Goal: Register for event/course

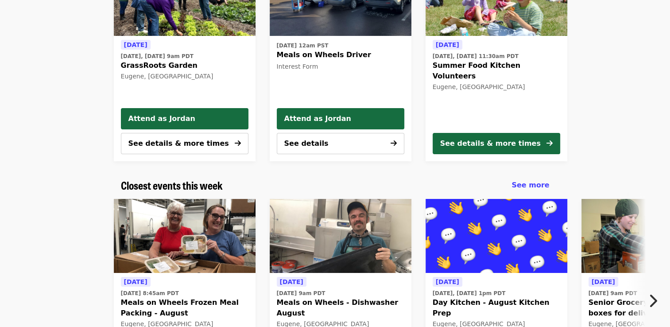
scroll to position [47, 0]
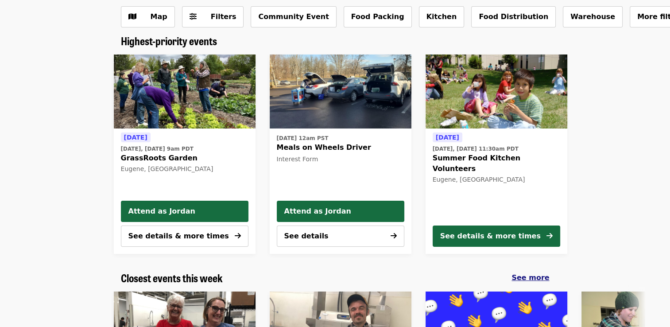
click at [530, 273] on div "See more" at bounding box center [531, 278] width 38 height 11
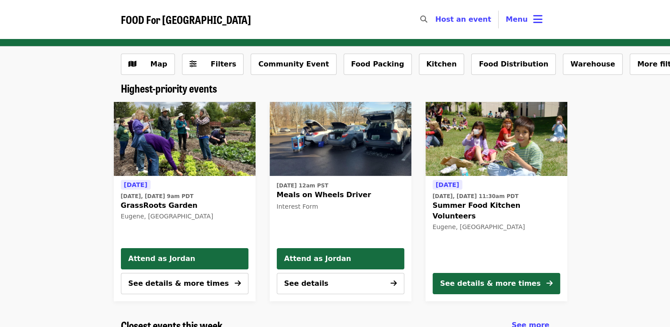
click at [428, 19] on icon "search icon" at bounding box center [423, 19] width 7 height 8
type input "*****"
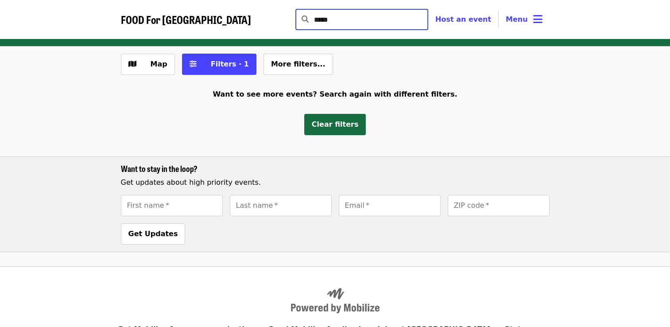
click at [428, 18] on input "*****" at bounding box center [371, 19] width 114 height 21
click at [428, 21] on input "*****" at bounding box center [371, 19] width 114 height 21
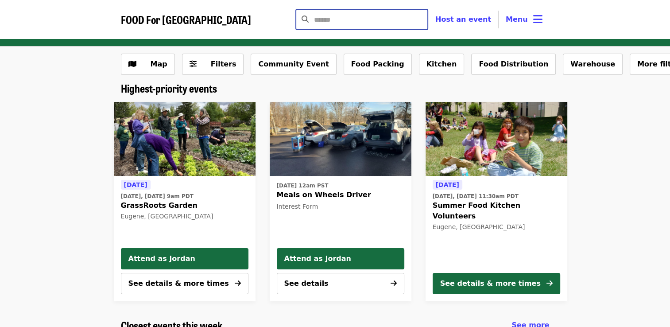
click at [516, 196] on span "[DATE], [DATE] 11:30am PDT" at bounding box center [497, 196] width 128 height 8
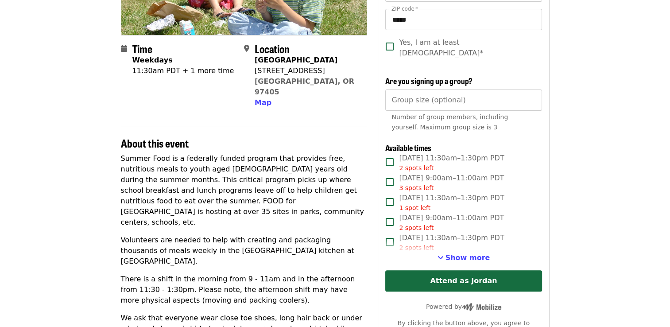
scroll to position [181, 0]
click at [465, 253] on span "Show more" at bounding box center [468, 257] width 45 height 8
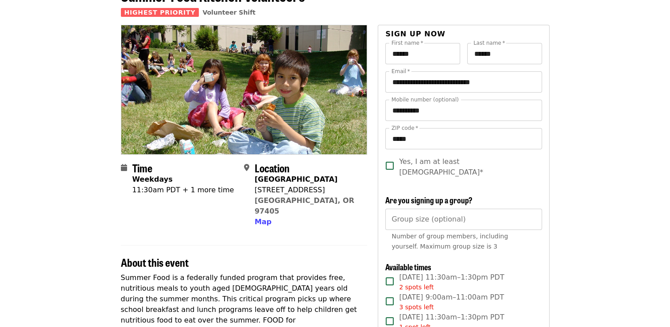
scroll to position [0, 0]
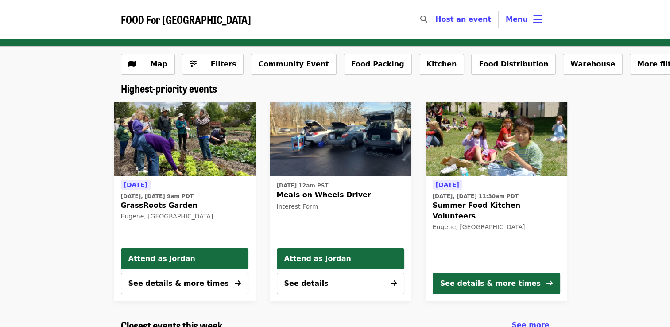
click at [466, 181] on div "Today Today, Aug 12 @ 11:30am PDT Summer Food Kitchen Volunteers Eugene, OR" at bounding box center [497, 222] width 128 height 86
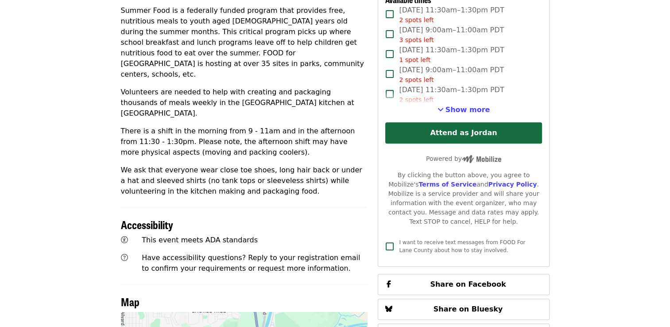
scroll to position [329, 0]
click at [461, 105] on span "Show more" at bounding box center [468, 109] width 45 height 8
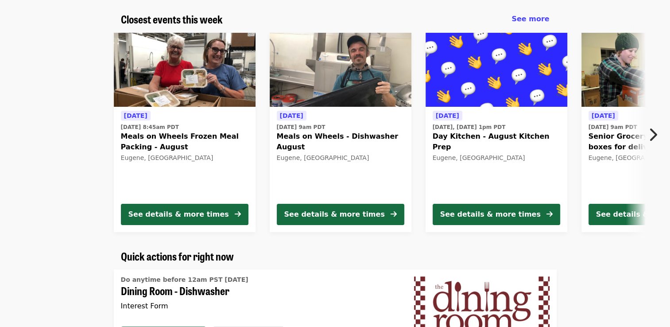
scroll to position [307, 0]
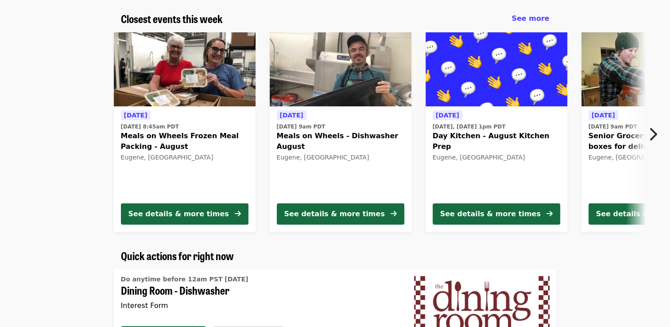
click at [652, 130] on icon "chevron-right icon" at bounding box center [653, 134] width 9 height 17
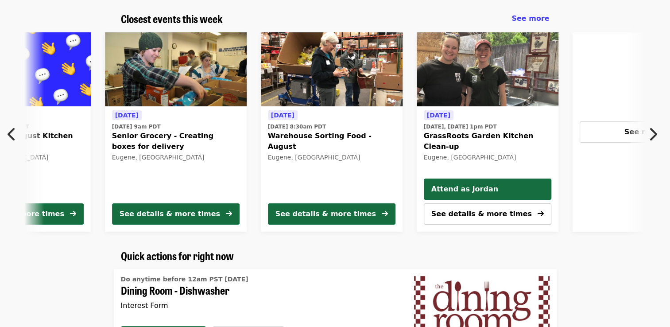
click at [652, 130] on icon "chevron-right icon" at bounding box center [653, 134] width 9 height 17
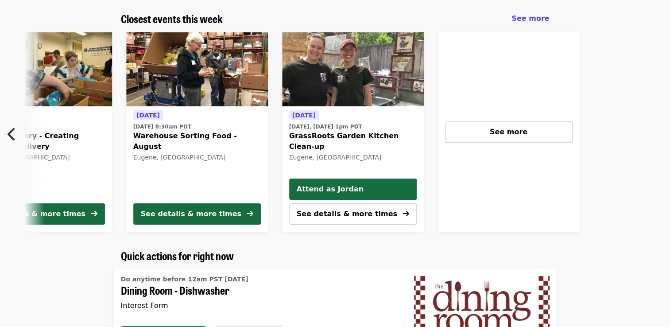
scroll to position [0, 709]
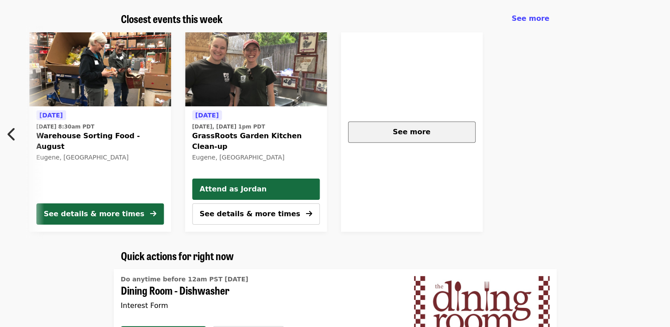
click at [420, 128] on span "See more" at bounding box center [412, 132] width 38 height 8
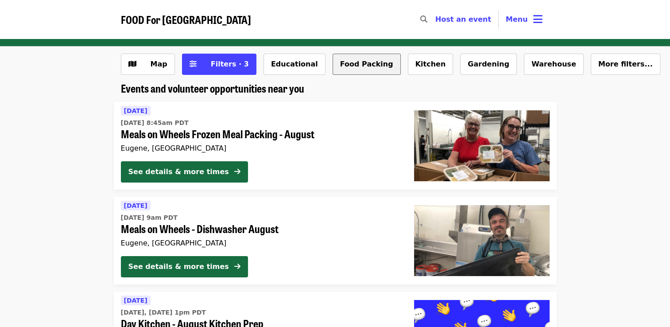
click at [348, 69] on button "Food Packing" at bounding box center [367, 64] width 68 height 21
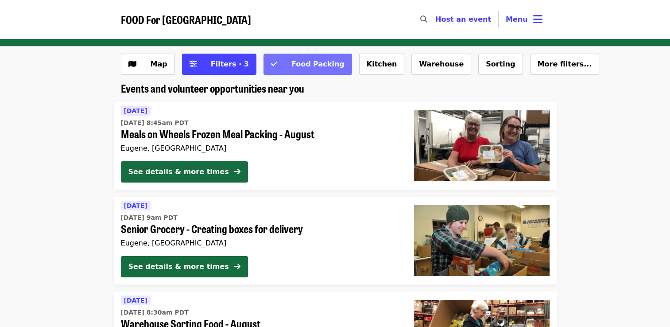
click at [292, 66] on span "Food Packing" at bounding box center [318, 64] width 53 height 8
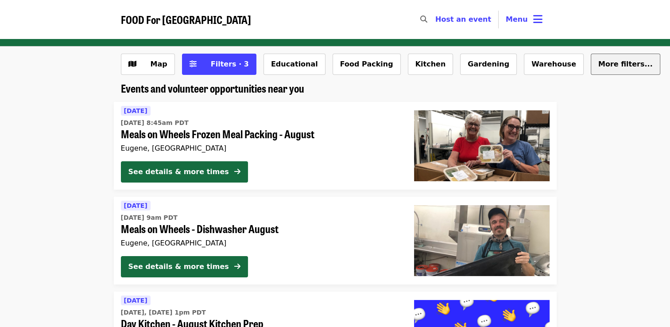
click at [591, 72] on button "More filters..." at bounding box center [626, 64] width 70 height 21
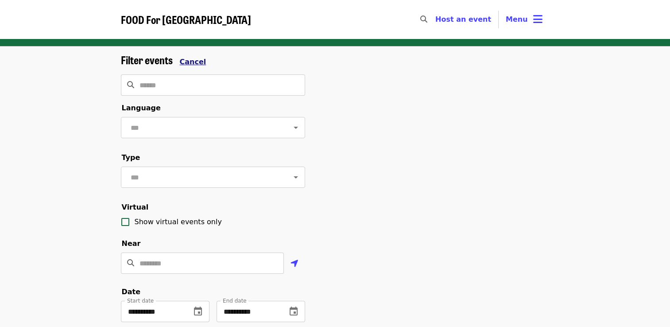
click at [188, 60] on span "Cancel" at bounding box center [193, 62] width 27 height 8
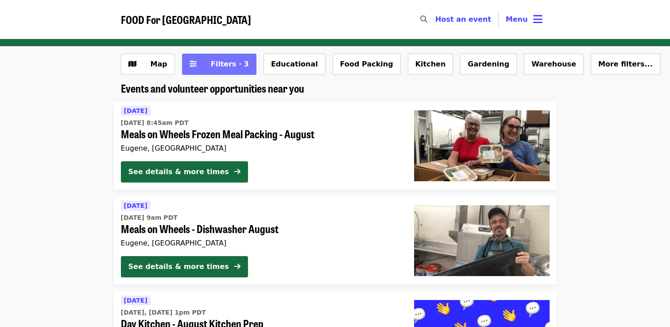
click at [207, 58] on button "Filters · 3" at bounding box center [219, 64] width 74 height 21
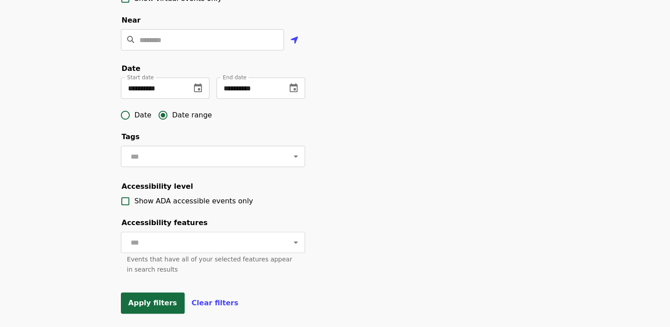
scroll to position [224, 0]
click at [299, 98] on button "change date" at bounding box center [293, 87] width 21 height 21
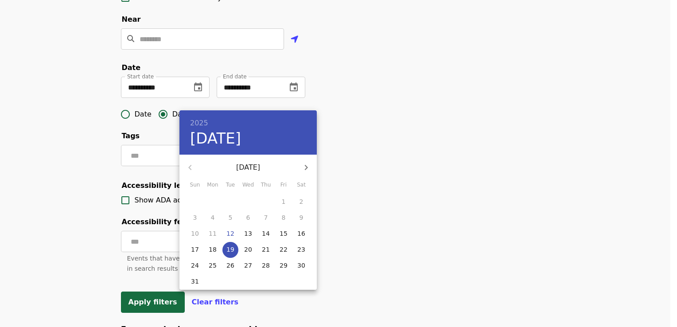
click at [286, 250] on p "22" at bounding box center [284, 249] width 8 height 9
type input "**********"
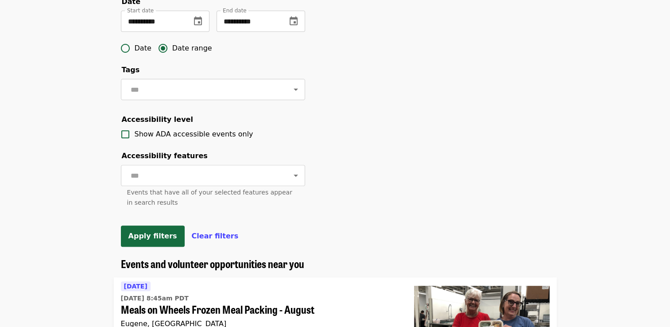
scroll to position [291, 0]
click at [162, 240] on span "Apply filters" at bounding box center [152, 235] width 49 height 8
